Goal: Download file/media

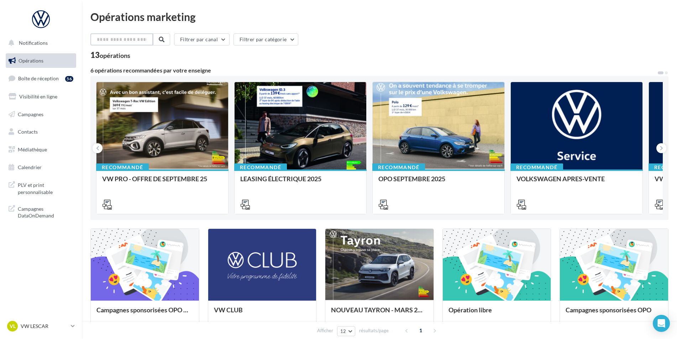
click at [126, 43] on input "text" at bounding box center [121, 39] width 63 height 12
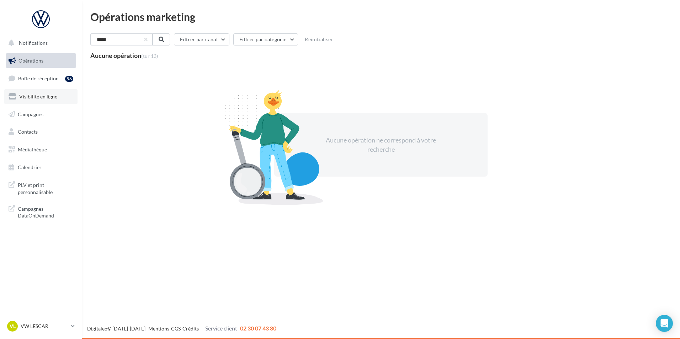
type input "*****"
click at [51, 103] on link "Visibilité en ligne" at bounding box center [40, 96] width 73 height 15
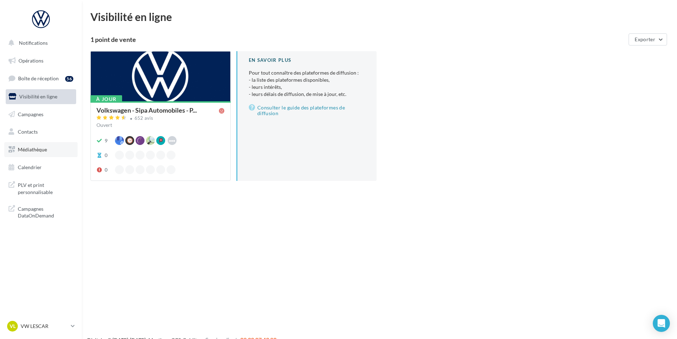
click at [48, 150] on link "Médiathèque" at bounding box center [40, 149] width 73 height 15
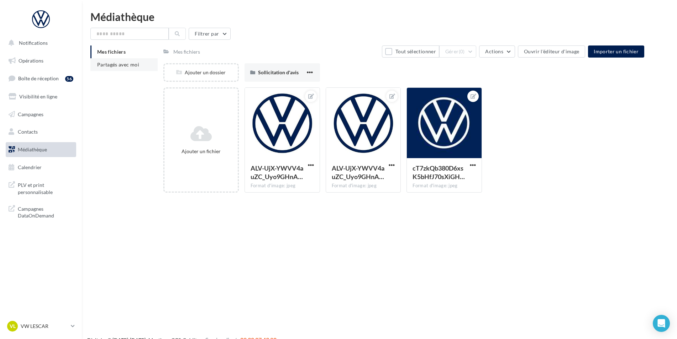
click at [113, 63] on span "Partagés avec moi" at bounding box center [118, 65] width 42 height 6
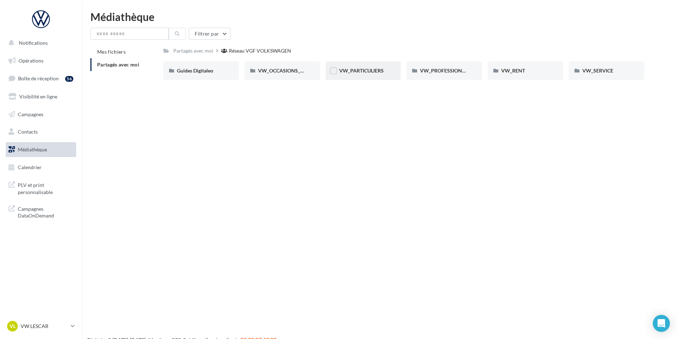
click at [363, 74] on div "VW_PARTICULIERS" at bounding box center [363, 70] width 48 height 7
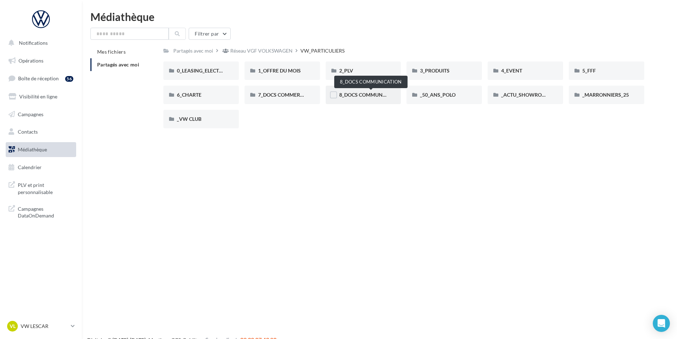
click at [361, 95] on span "8_DOCS COMMUNICATION" at bounding box center [370, 95] width 63 height 6
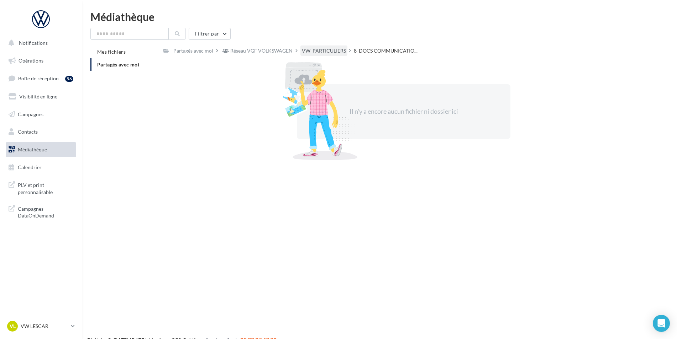
click at [325, 52] on div "VW_PARTICULIERS" at bounding box center [324, 50] width 44 height 7
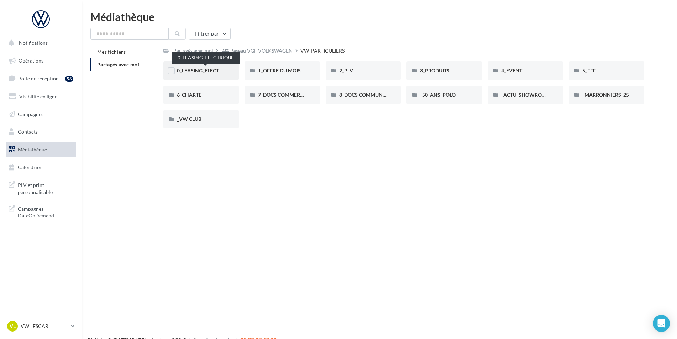
click at [209, 73] on span "0_LEASING_ELECTRIQUE" at bounding box center [205, 71] width 57 height 6
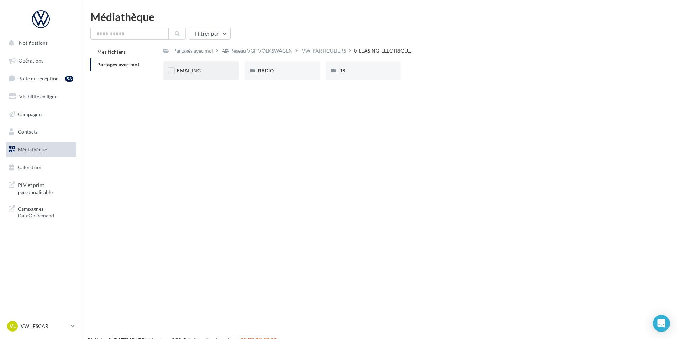
click at [219, 72] on div "EMAILING" at bounding box center [201, 70] width 48 height 7
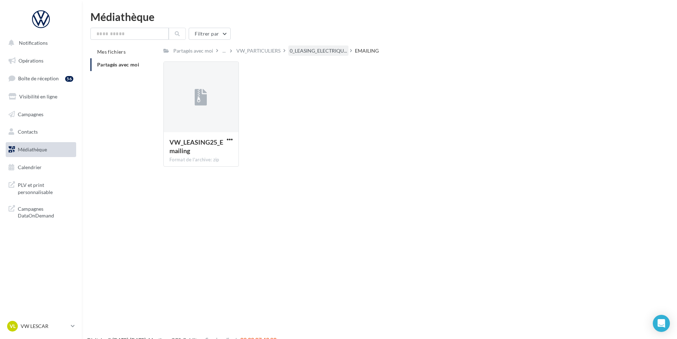
click at [302, 51] on span "0_LEASING_ELECTRIQU..." at bounding box center [318, 50] width 57 height 7
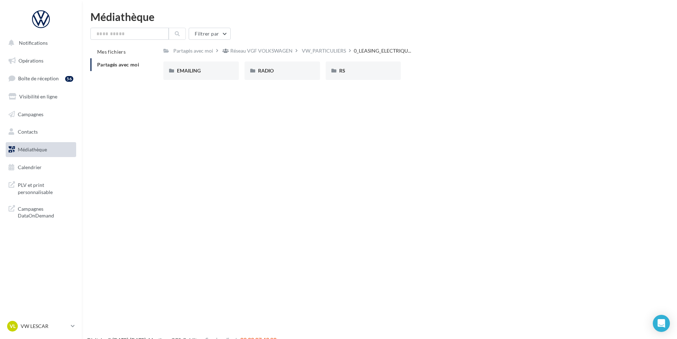
click at [302, 51] on div "VW_PARTICULIERS" at bounding box center [324, 50] width 44 height 7
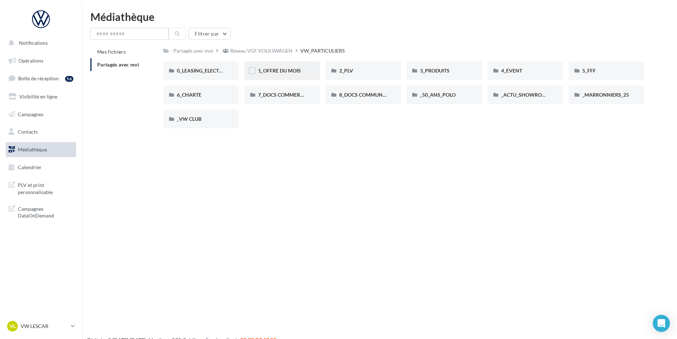
drag, startPoint x: 297, startPoint y: 73, endPoint x: 300, endPoint y: 71, distance: 3.8
click at [300, 71] on span "1_OFFRE DU MOIS" at bounding box center [279, 71] width 43 height 6
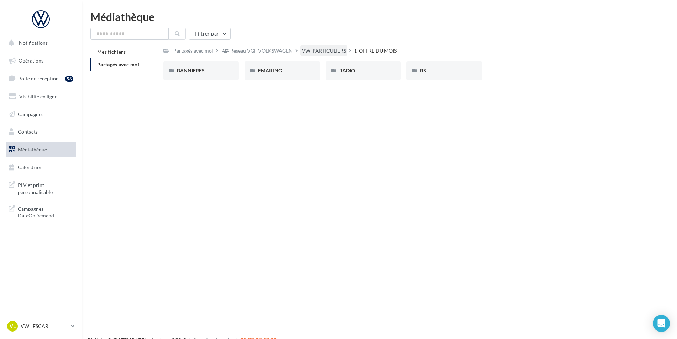
click at [307, 50] on div "VW_PARTICULIERS" at bounding box center [324, 50] width 44 height 7
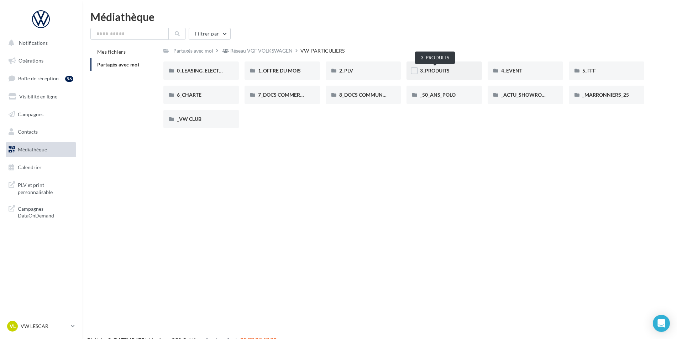
click at [448, 72] on span "3_PRODUITS" at bounding box center [435, 71] width 30 height 6
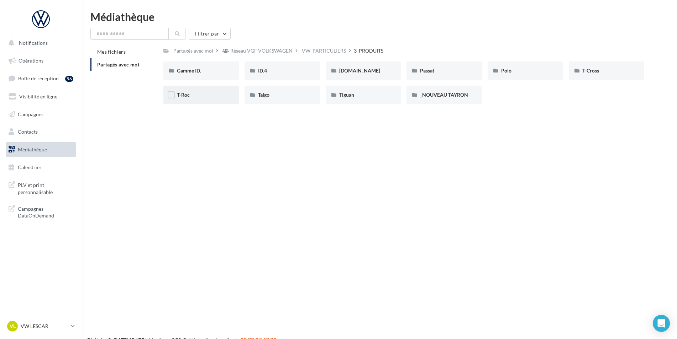
click at [223, 98] on div "T-Roc" at bounding box center [201, 94] width 48 height 7
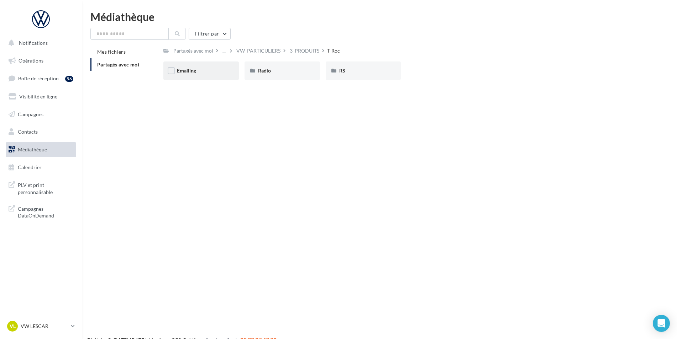
click at [213, 73] on div "Emailing" at bounding box center [201, 70] width 48 height 7
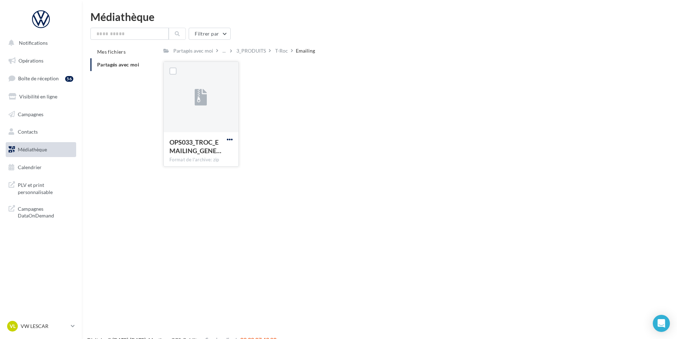
click at [228, 142] on span "button" at bounding box center [230, 140] width 6 height 6
click at [212, 156] on button "Télécharger" at bounding box center [198, 153] width 71 height 18
click at [441, 28] on div "Filtrer par" at bounding box center [379, 34] width 578 height 12
click at [280, 53] on div "T-Roc" at bounding box center [281, 50] width 13 height 7
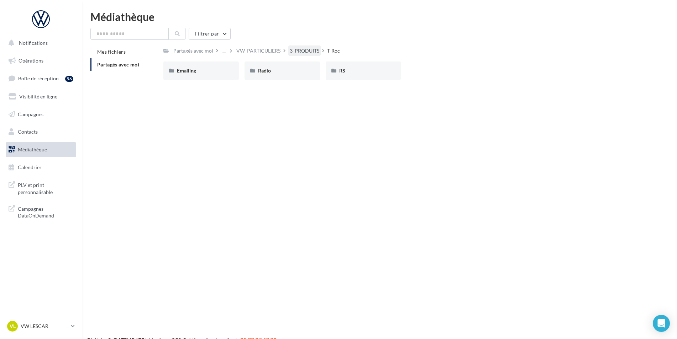
click at [308, 53] on div "3_PRODUITS" at bounding box center [305, 50] width 30 height 7
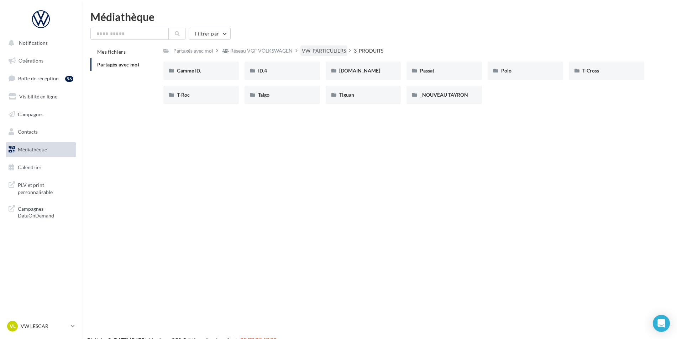
click at [303, 48] on div "VW_PARTICULIERS" at bounding box center [324, 50] width 44 height 7
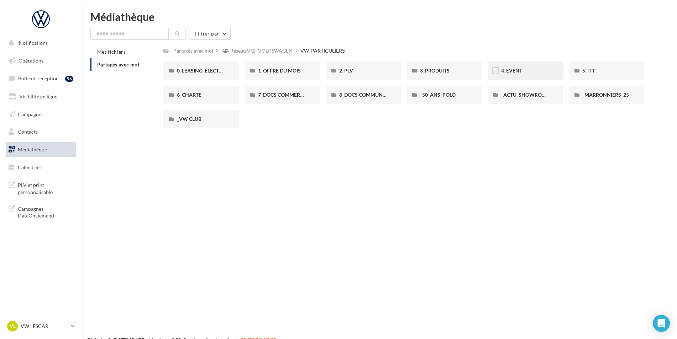
click at [524, 66] on div "4_EVENT" at bounding box center [524, 71] width 75 height 18
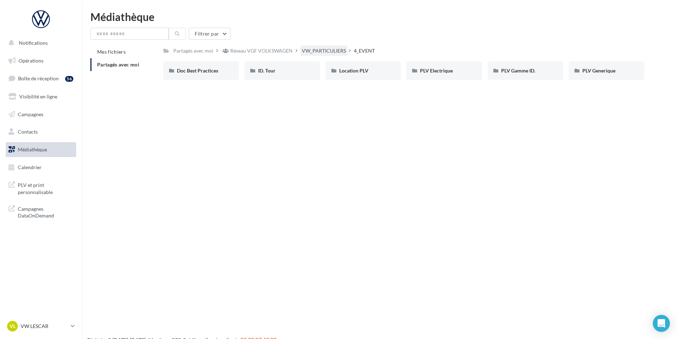
click at [324, 53] on div "VW_PARTICULIERS" at bounding box center [324, 50] width 44 height 7
